Goal: Task Accomplishment & Management: Manage account settings

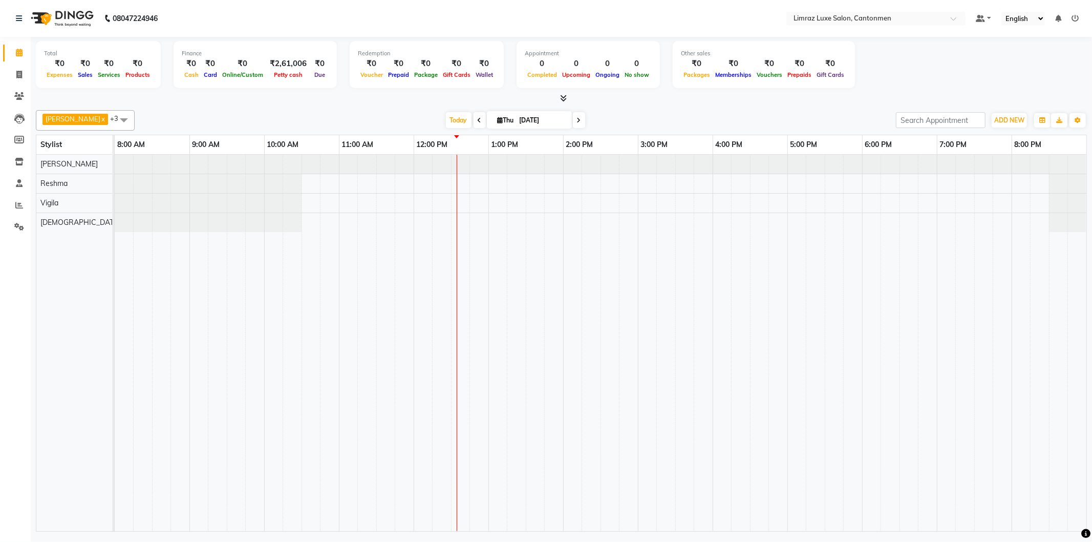
click at [447, 234] on td at bounding box center [442, 343] width 19 height 376
click at [436, 226] on div at bounding box center [601, 343] width 972 height 376
select select "63048"
select select "735"
select select "tentative"
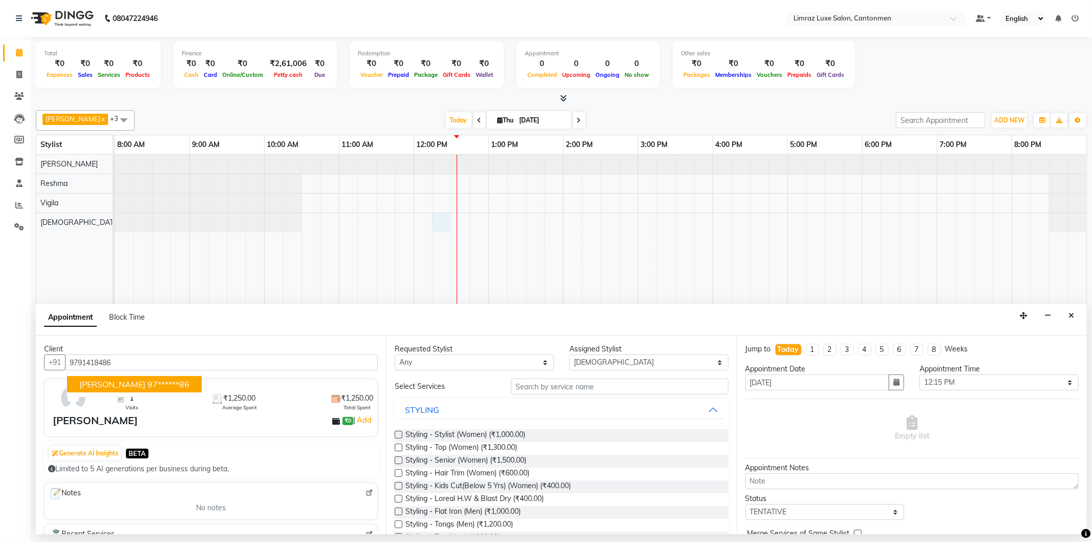
click at [147, 381] on ngb-highlight "97******86" at bounding box center [168, 384] width 42 height 10
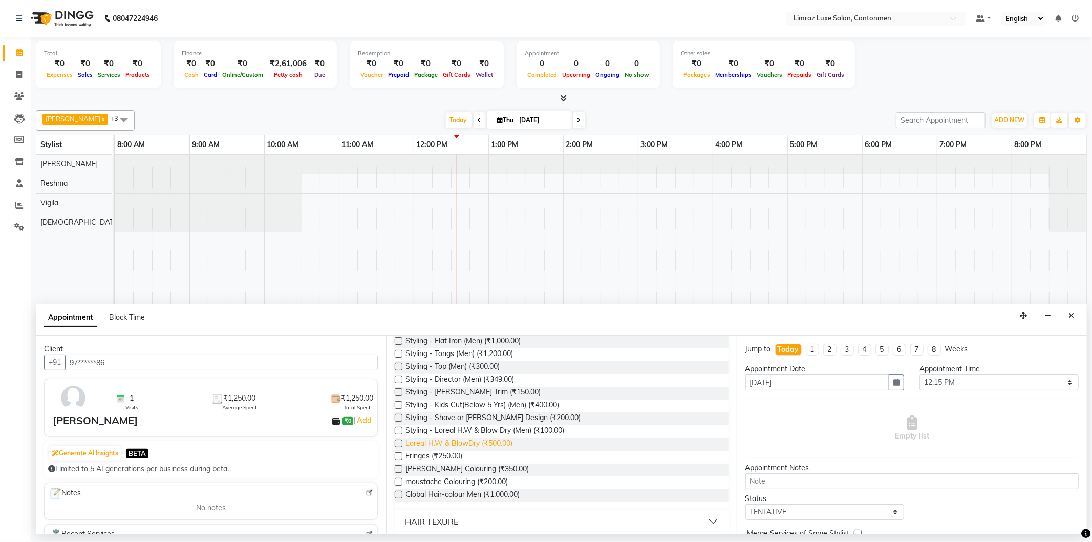
scroll to position [284, 0]
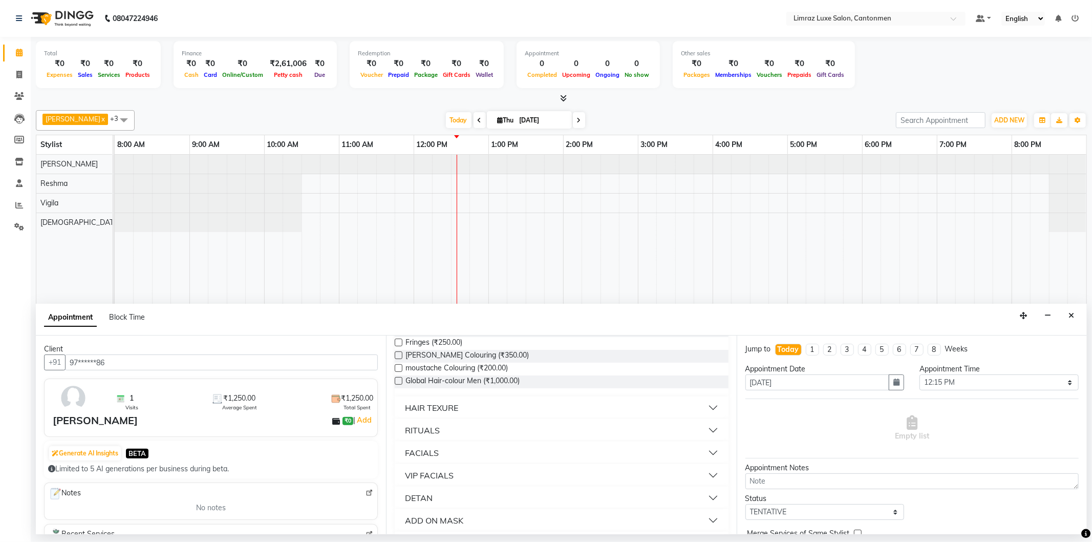
type input "97******86"
click at [458, 411] on button "HAIR TEXURE" at bounding box center [561, 407] width 325 height 18
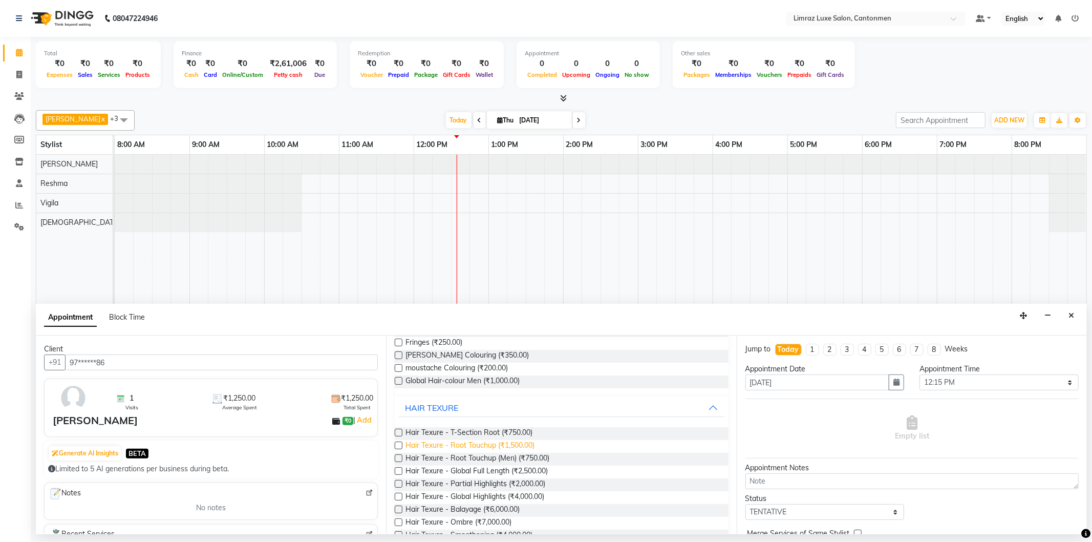
click at [454, 444] on span "Hair Texure - Root Touchup (₹1,500.00)" at bounding box center [469, 446] width 129 height 13
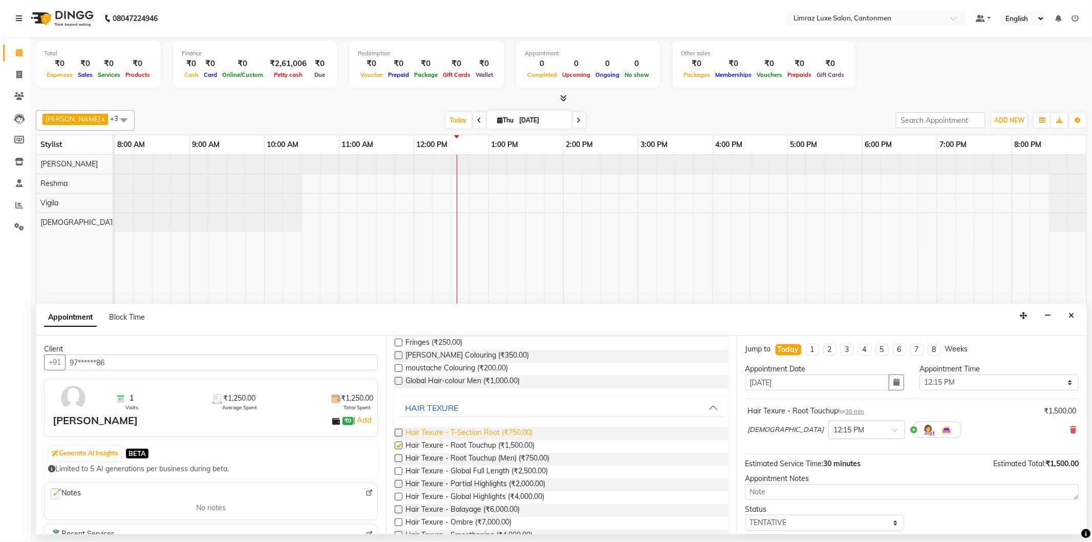
checkbox input "false"
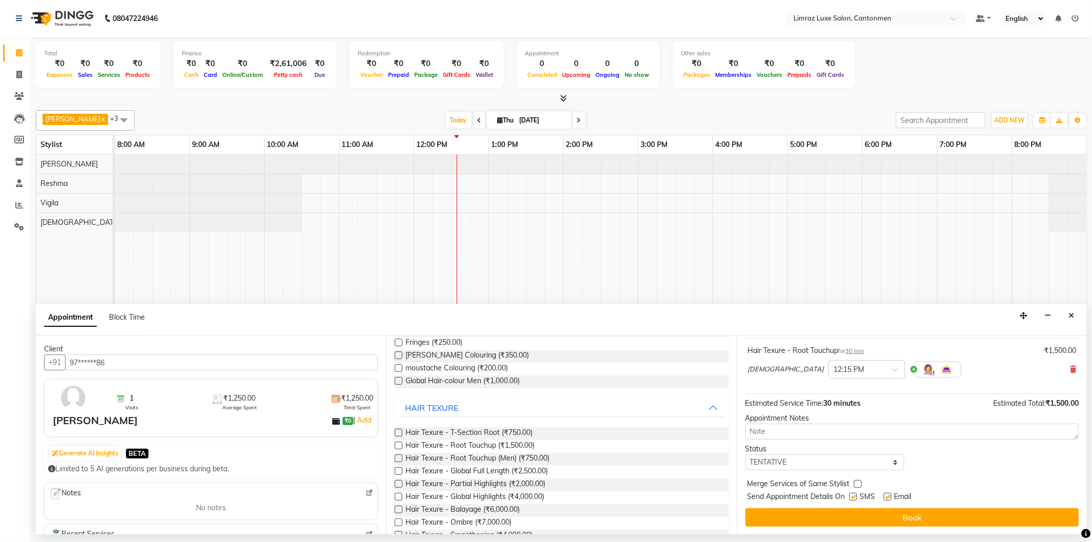
click at [888, 498] on label at bounding box center [887, 496] width 8 height 8
click at [888, 498] on input "checkbox" at bounding box center [886, 497] width 7 height 7
checkbox input "false"
click at [857, 494] on label at bounding box center [853, 496] width 8 height 8
click at [856, 494] on input "checkbox" at bounding box center [852, 497] width 7 height 7
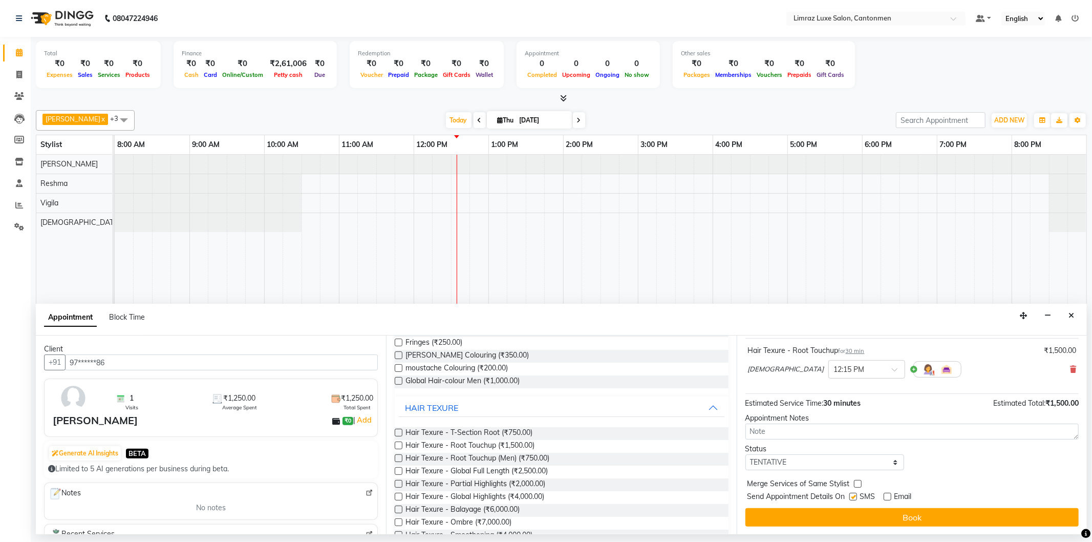
checkbox input "false"
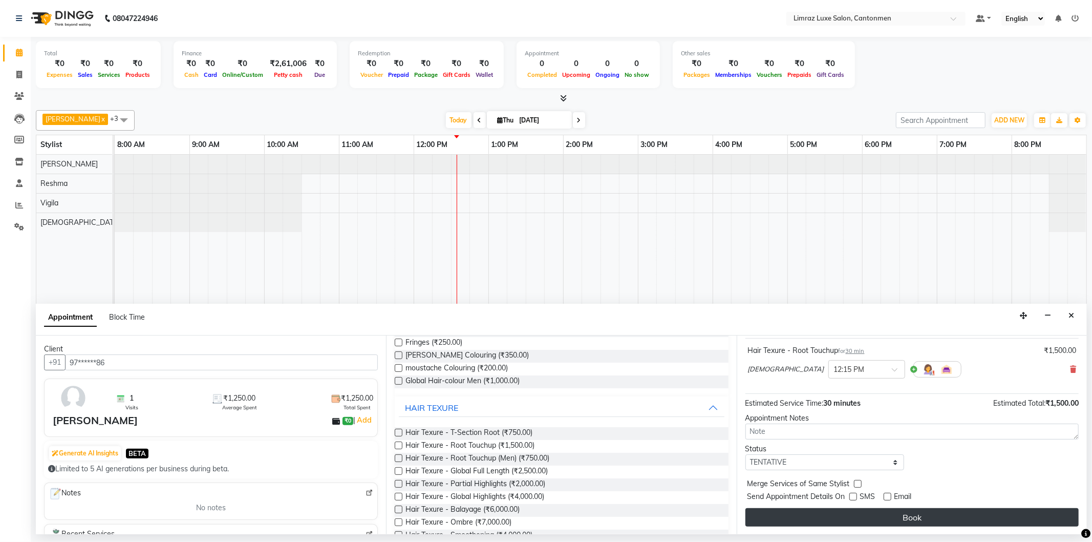
click at [874, 517] on button "Book" at bounding box center [911, 517] width 333 height 18
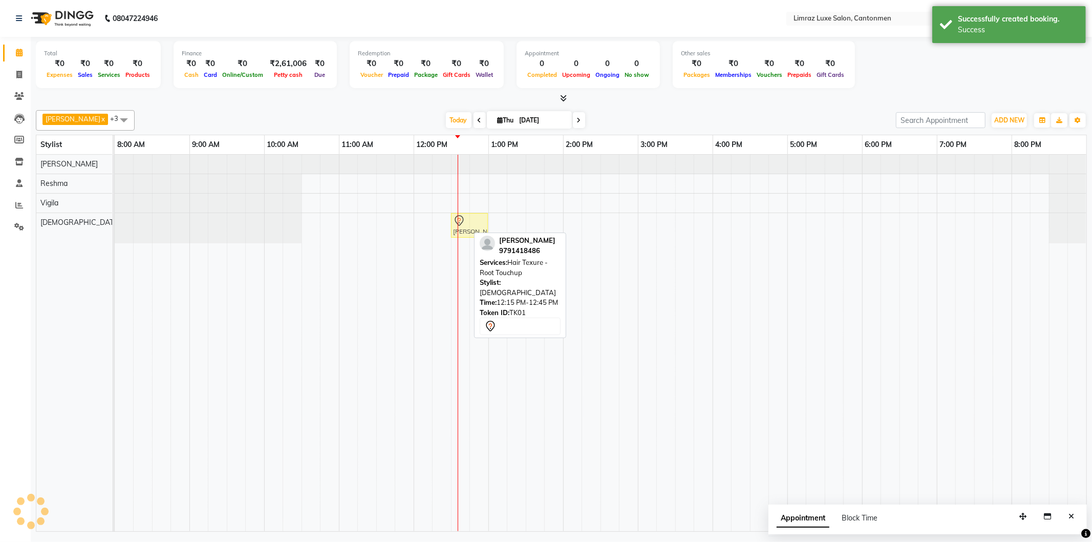
drag, startPoint x: 461, startPoint y: 223, endPoint x: 473, endPoint y: 221, distance: 12.5
click at [115, 221] on div "[PERSON_NAME], TK01, 12:15 PM-12:45 PM, Hair Texure - Root Touchup [PERSON_NAME…" at bounding box center [115, 228] width 0 height 30
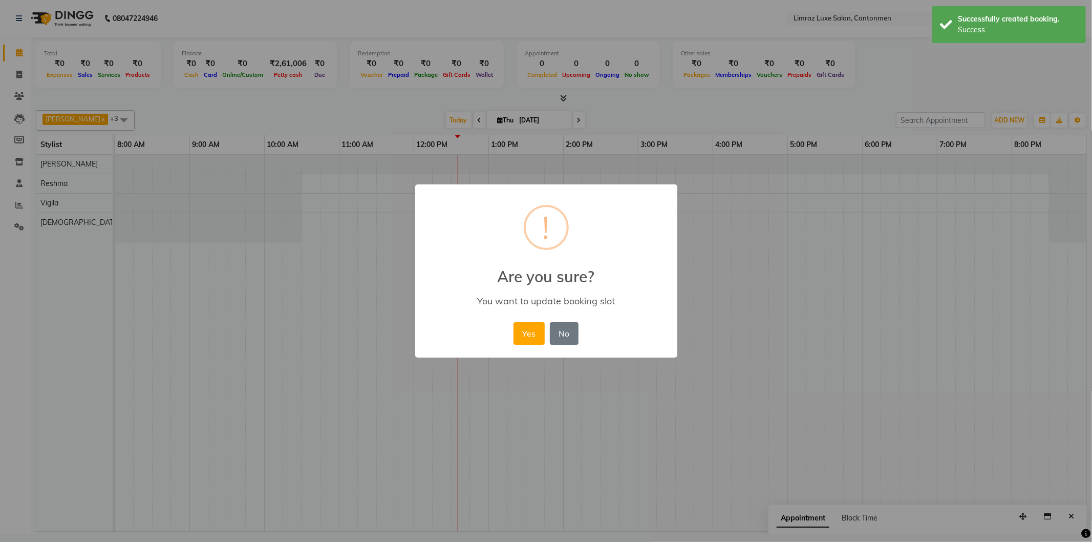
click at [513, 322] on button "Yes" at bounding box center [528, 333] width 31 height 23
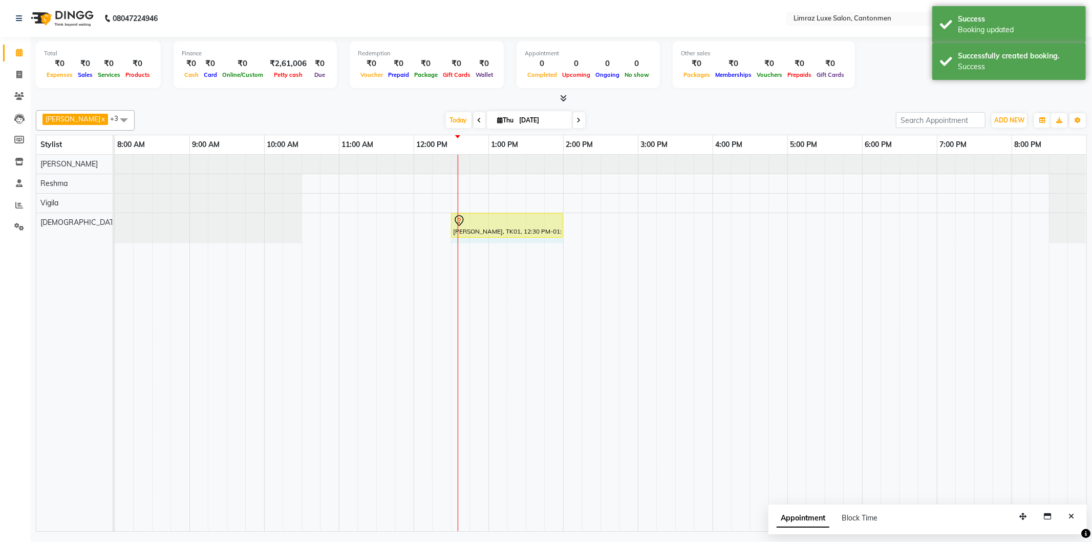
drag, startPoint x: 485, startPoint y: 221, endPoint x: 558, endPoint y: 217, distance: 73.3
click at [115, 217] on div "[PERSON_NAME], TK01, 12:30 PM-01:00 PM, Hair Texure - Root Touchup [PERSON_NAME…" at bounding box center [115, 228] width 0 height 30
click at [616, 113] on div "[DATE] [DATE]" at bounding box center [515, 120] width 751 height 15
